Goal: Browse casually

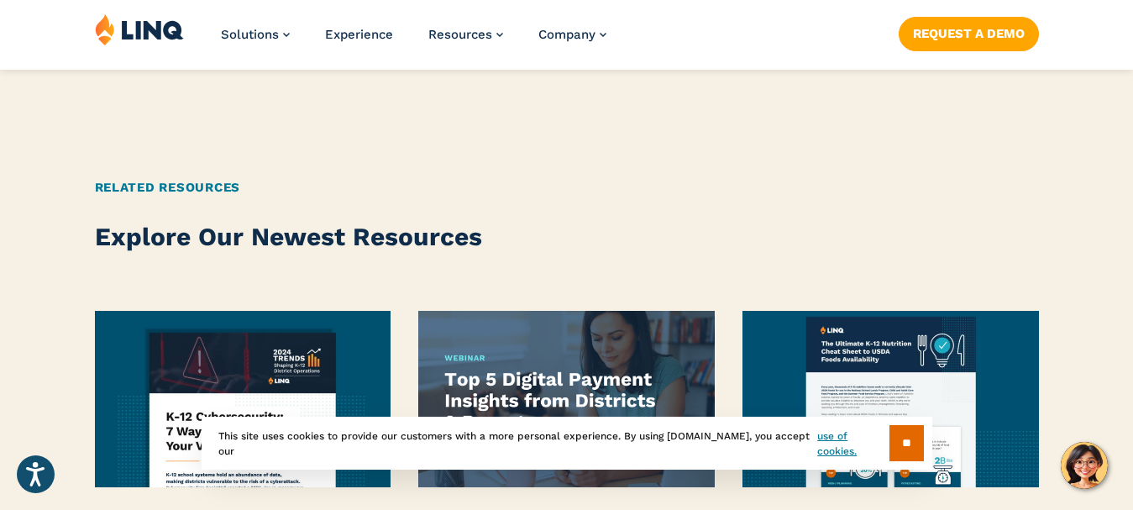
scroll to position [3529, 0]
